Goal: Navigation & Orientation: Go to known website

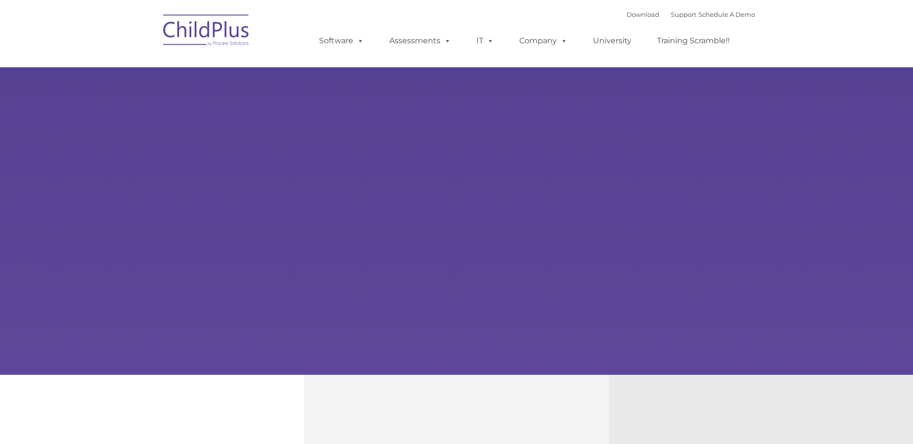
type input ""
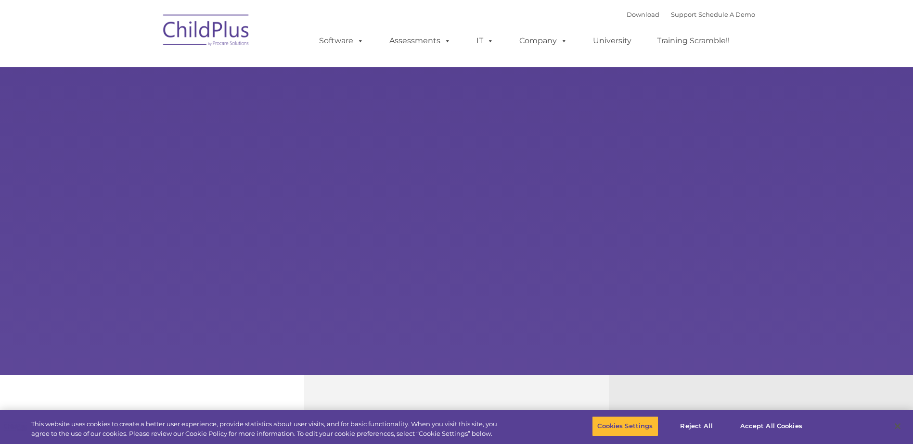
select select "MEDIUM"
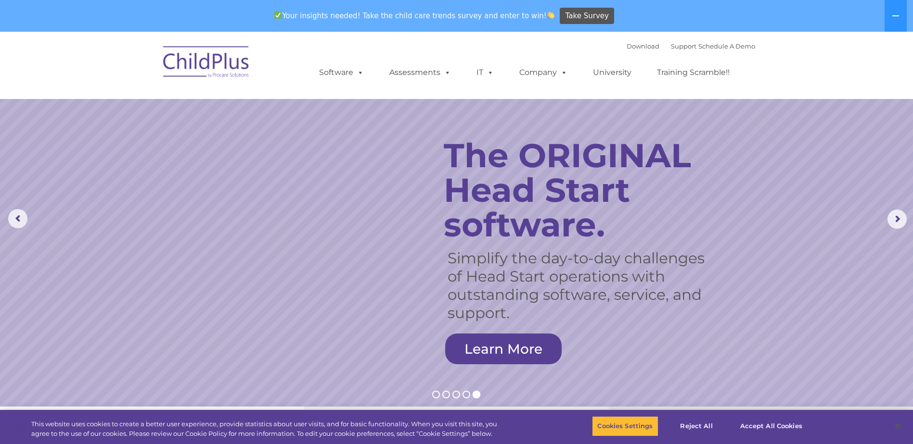
click at [210, 54] on img at bounding box center [206, 63] width 96 height 48
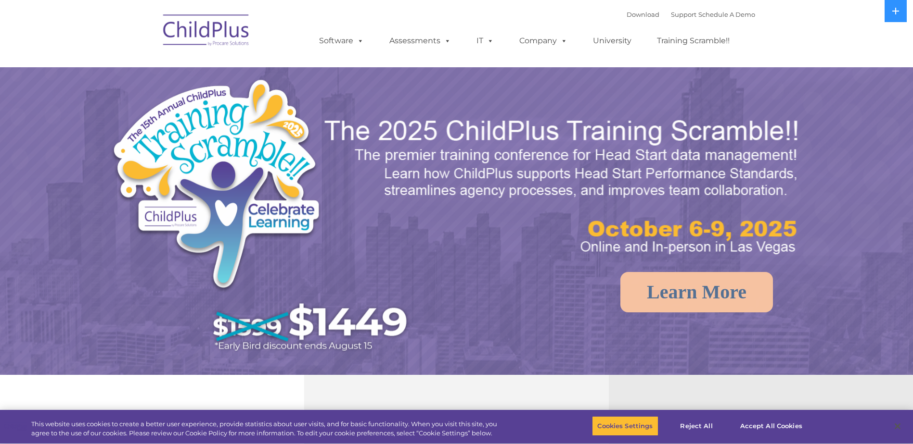
select select "MEDIUM"
